Goal: Navigation & Orientation: Find specific page/section

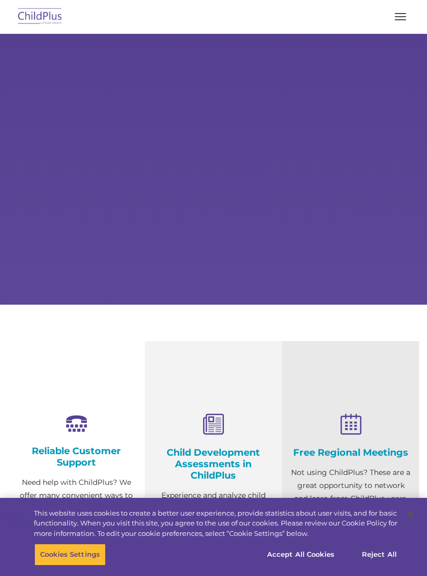
select select "MEDIUM"
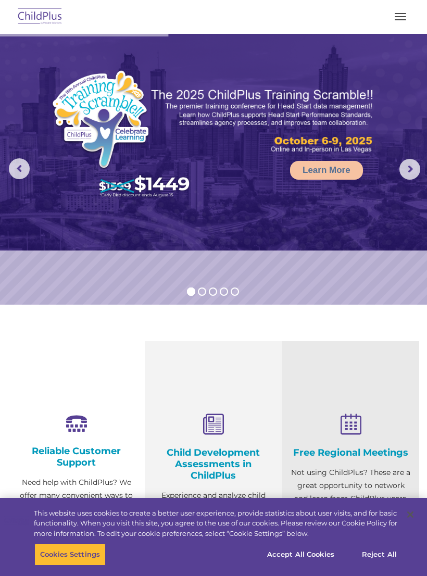
click at [409, 170] on rs-arrow at bounding box center [410, 169] width 21 height 21
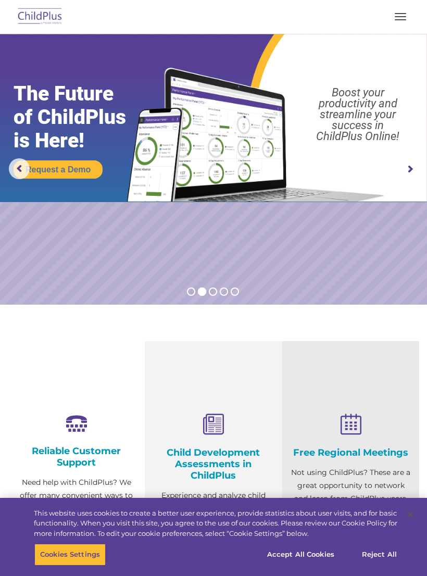
click at [403, 169] on rs-arrow at bounding box center [410, 169] width 21 height 21
click at [406, 168] on rs-arrow at bounding box center [410, 169] width 21 height 21
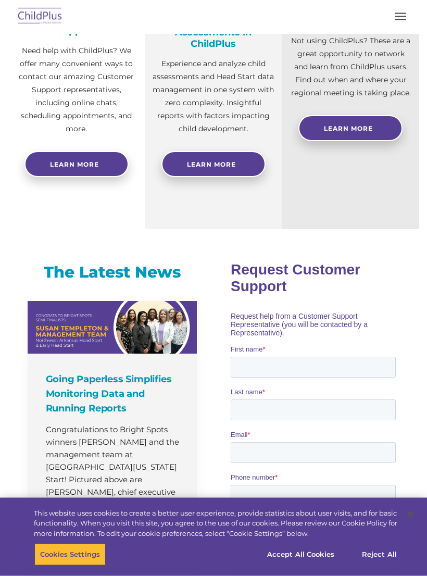
scroll to position [429, 0]
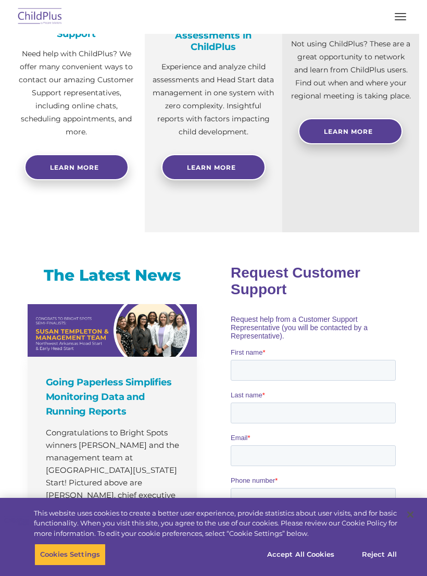
click at [397, 19] on button "button" at bounding box center [401, 16] width 22 height 17
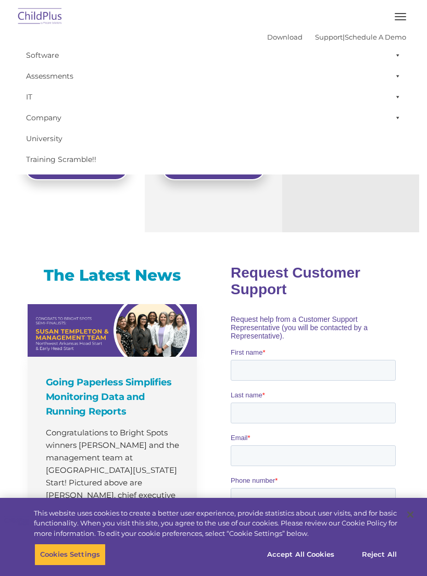
click at [36, 93] on link "IT" at bounding box center [213, 96] width 385 height 21
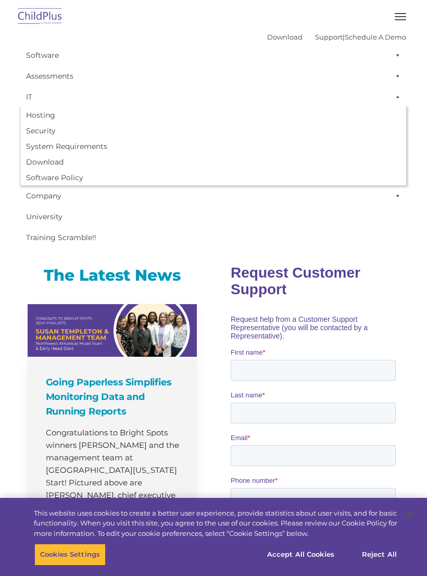
click at [167, 50] on link "Software" at bounding box center [213, 55] width 385 height 21
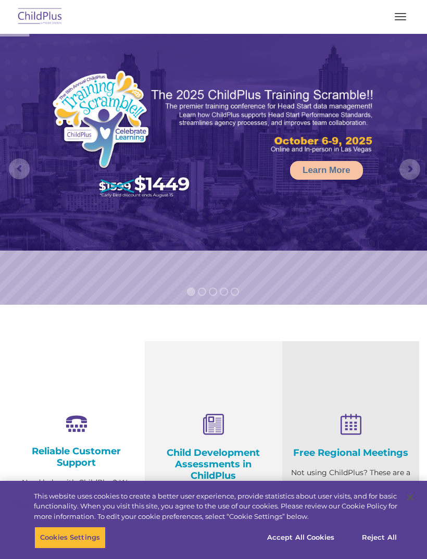
scroll to position [159, 0]
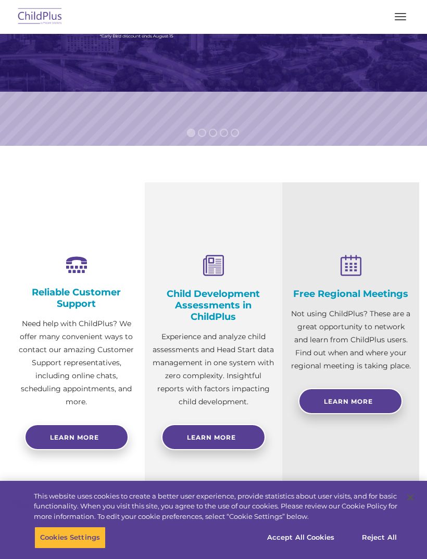
select select "MEDIUM"
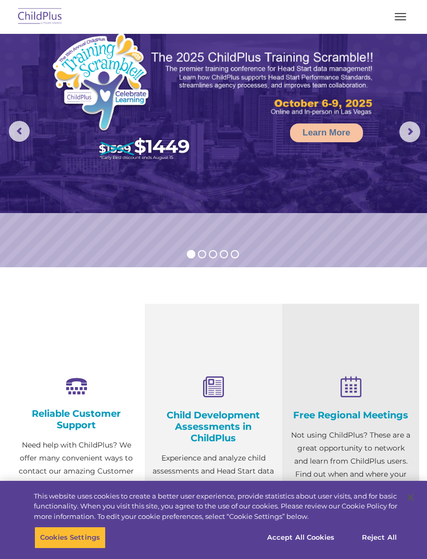
scroll to position [0, 0]
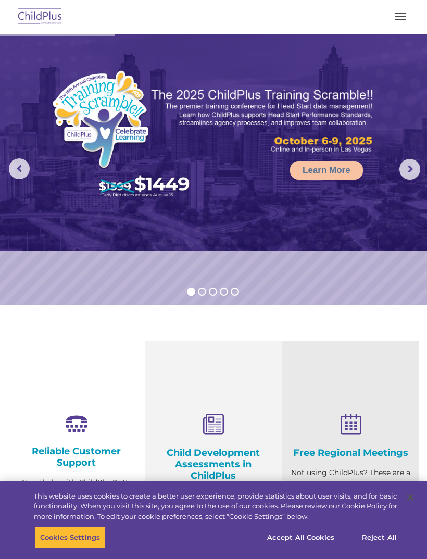
click at [396, 15] on button "button" at bounding box center [401, 16] width 22 height 17
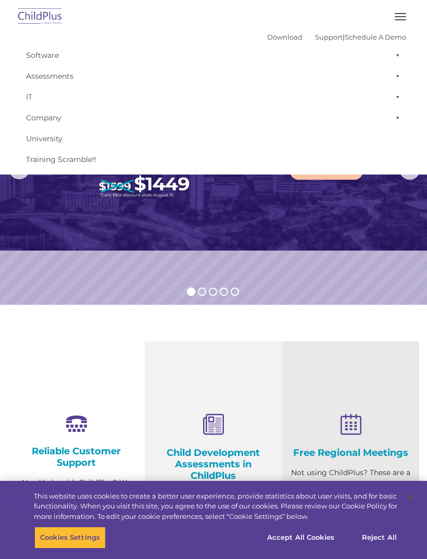
click at [333, 214] on img at bounding box center [213, 142] width 427 height 217
click at [334, 213] on img at bounding box center [213, 142] width 427 height 217
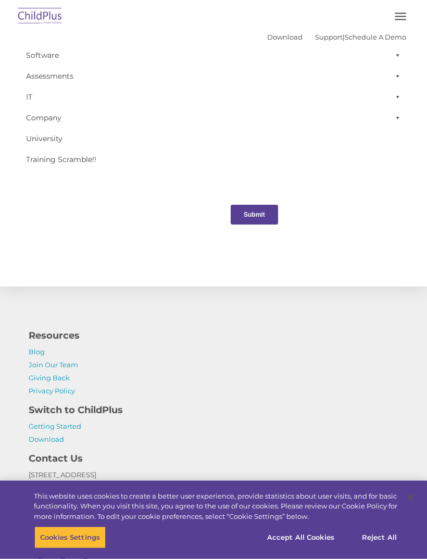
scroll to position [1063, 0]
